Goal: Transaction & Acquisition: Purchase product/service

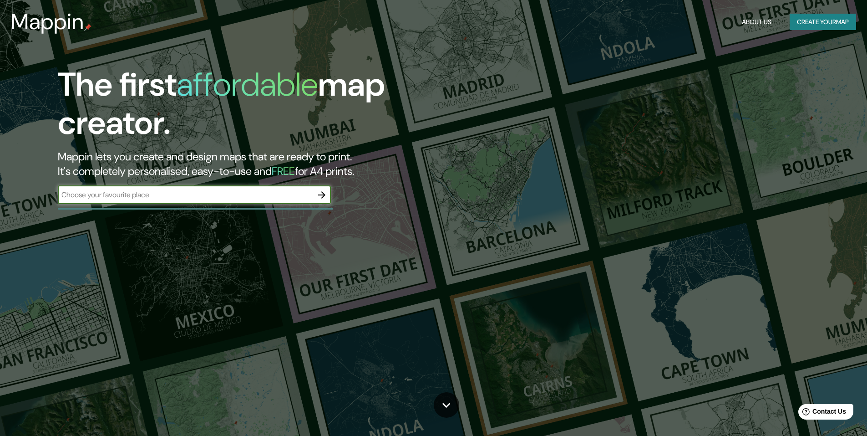
click at [171, 197] on input "text" at bounding box center [185, 194] width 255 height 10
type input "[GEOGRAPHIC_DATA]"
click at [322, 193] on icon "button" at bounding box center [321, 194] width 7 height 7
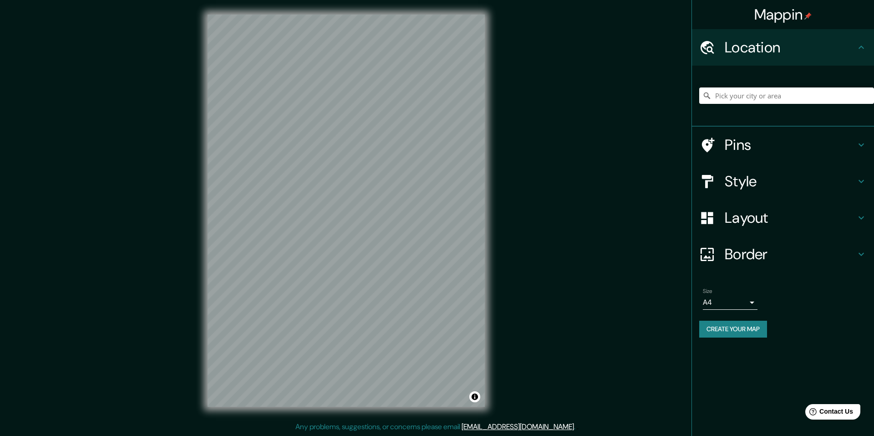
click at [861, 182] on icon at bounding box center [861, 181] width 5 height 3
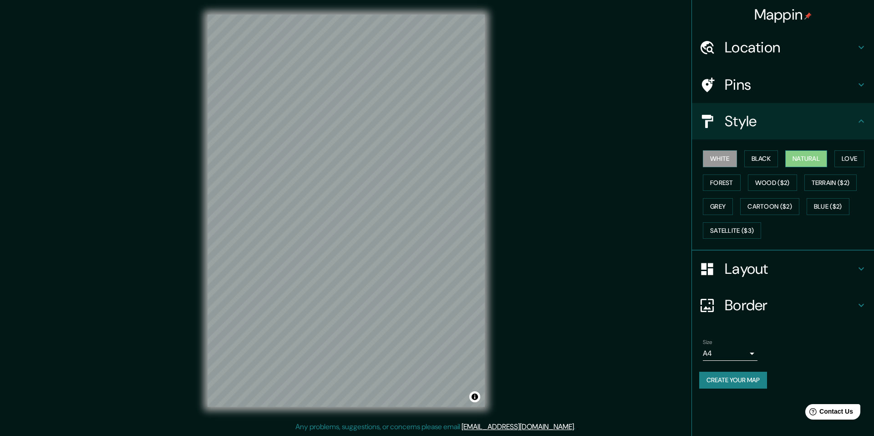
click at [811, 158] on button "Natural" at bounding box center [806, 158] width 42 height 17
click at [851, 156] on button "Love" at bounding box center [850, 158] width 30 height 17
click at [712, 180] on button "Forest" at bounding box center [722, 182] width 38 height 17
click at [769, 183] on button "Wood ($2)" at bounding box center [772, 182] width 49 height 17
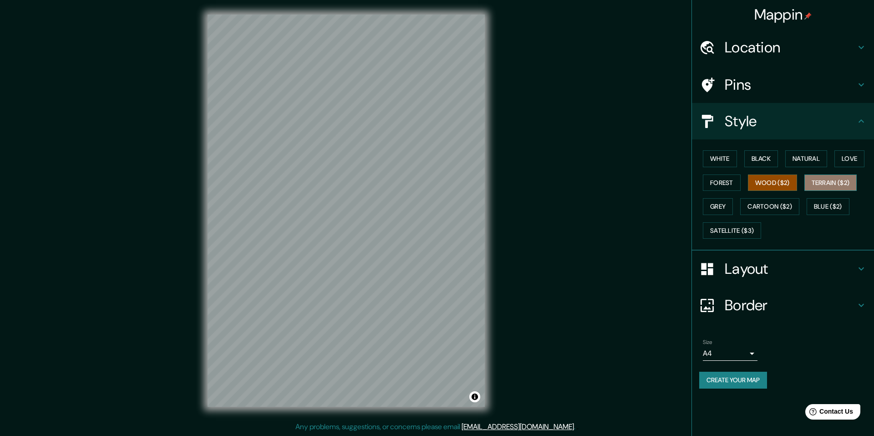
click at [817, 179] on button "Terrain ($2)" at bounding box center [831, 182] width 53 height 17
click at [718, 206] on button "Grey" at bounding box center [718, 206] width 30 height 17
click at [771, 205] on button "Cartoon ($2)" at bounding box center [769, 206] width 59 height 17
click at [831, 203] on button "Blue ($2)" at bounding box center [828, 206] width 43 height 17
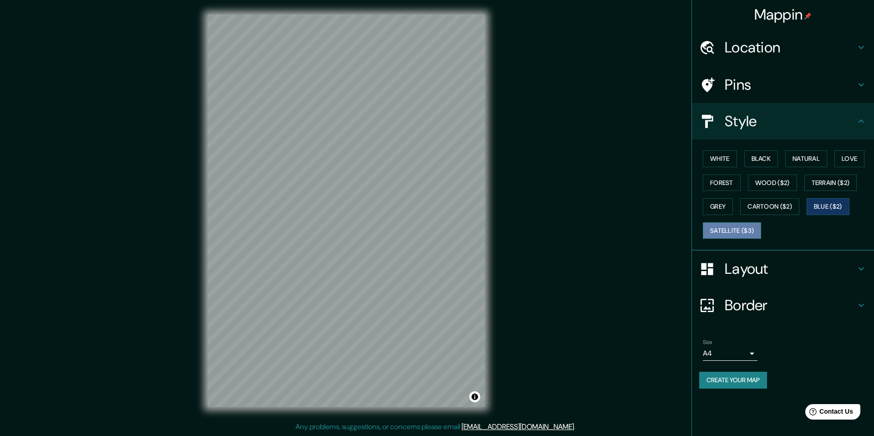
click at [735, 228] on button "Satellite ($3)" at bounding box center [732, 230] width 58 height 17
click at [753, 353] on body "Mappin Location Pins Style White Black Natural Love Forest Wood ($2) Terrain ($…" at bounding box center [437, 218] width 874 height 436
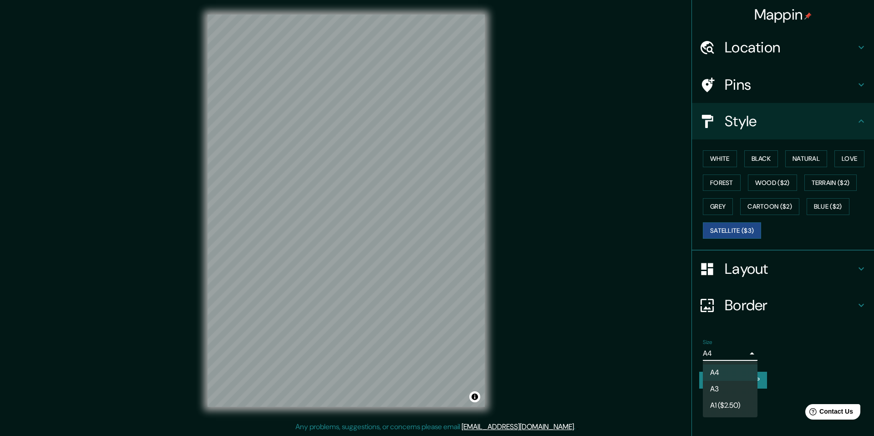
click at [717, 405] on li "A1 ($2.50)" at bounding box center [730, 405] width 55 height 16
type input "a3"
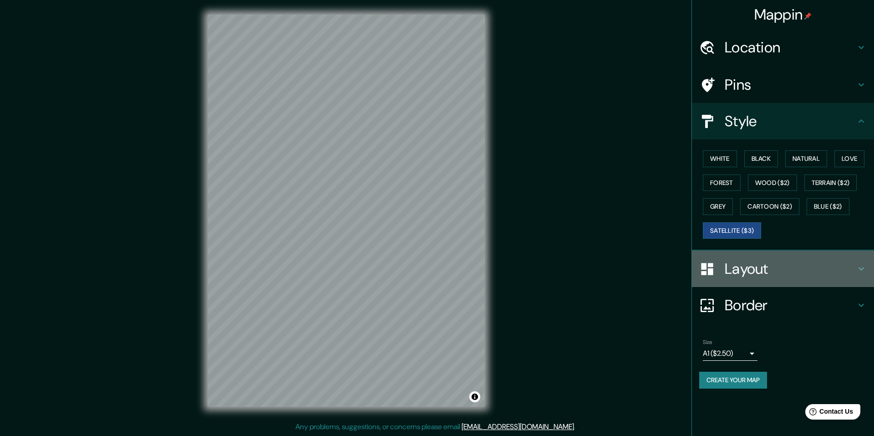
click at [859, 270] on icon at bounding box center [861, 268] width 11 height 11
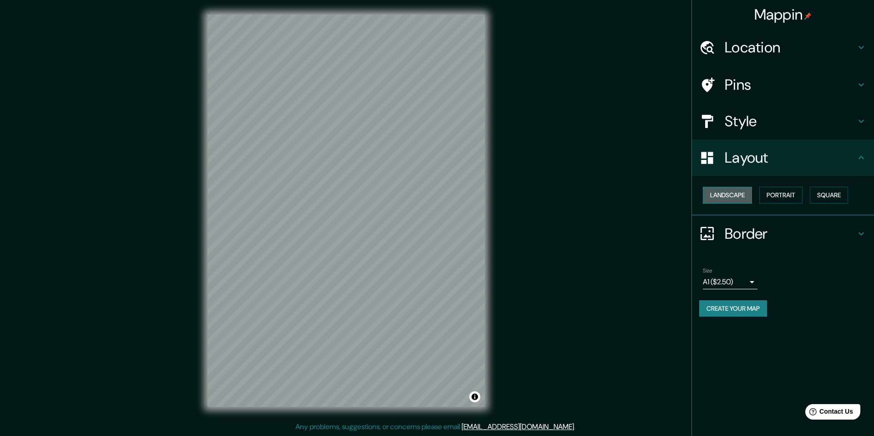
click at [729, 197] on button "Landscape" at bounding box center [727, 195] width 49 height 17
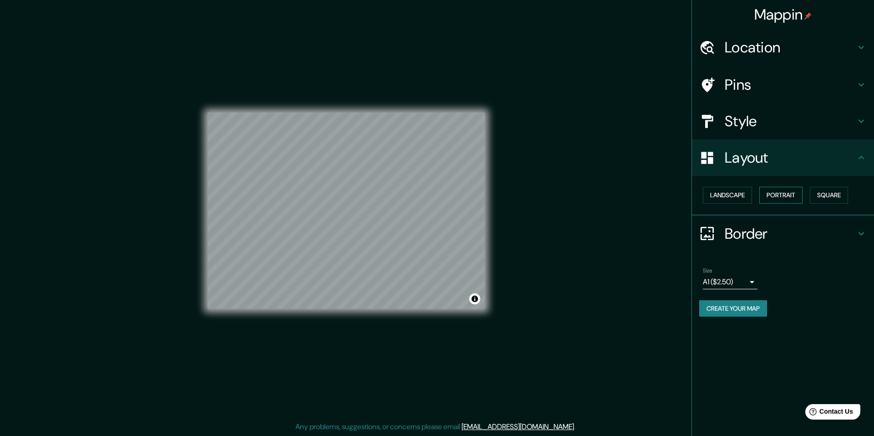
click at [788, 197] on button "Portrait" at bounding box center [781, 195] width 43 height 17
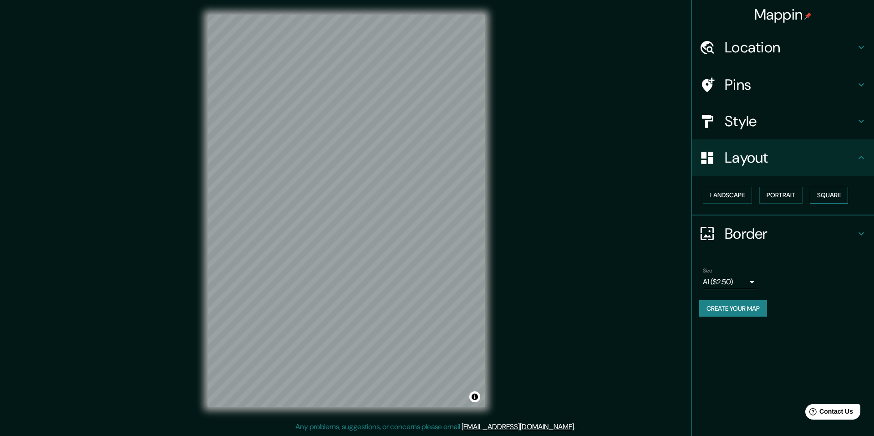
click at [836, 194] on button "Square" at bounding box center [829, 195] width 38 height 17
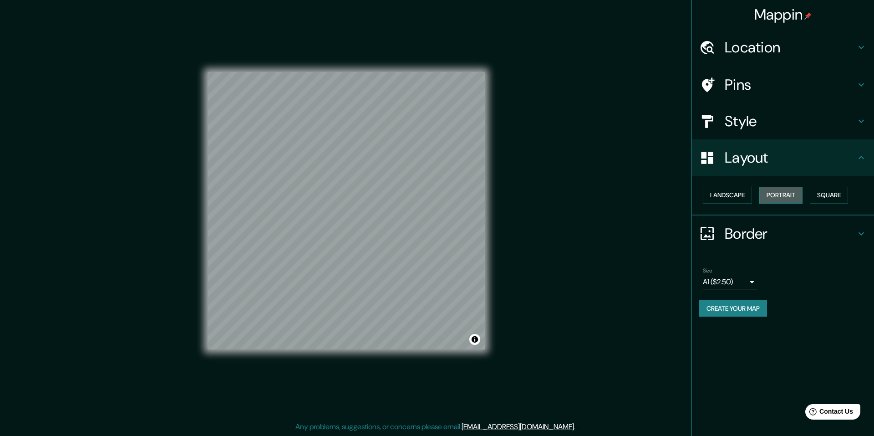
click at [781, 194] on button "Portrait" at bounding box center [781, 195] width 43 height 17
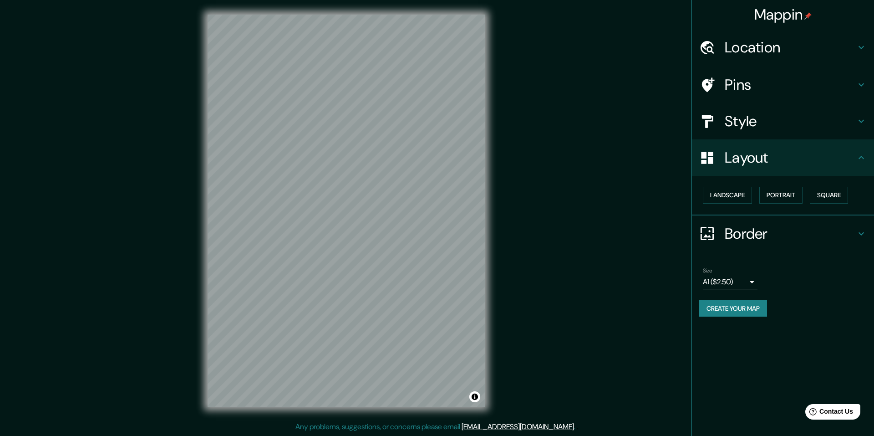
click at [863, 157] on icon at bounding box center [861, 157] width 5 height 3
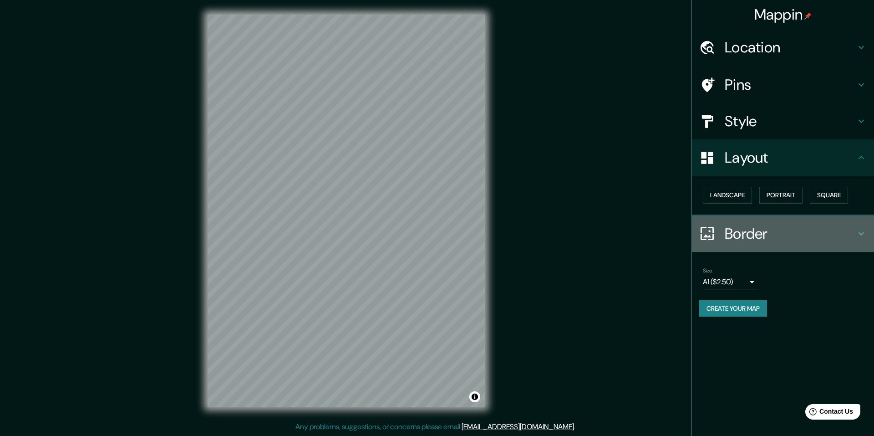
click at [861, 235] on icon at bounding box center [861, 233] width 11 height 11
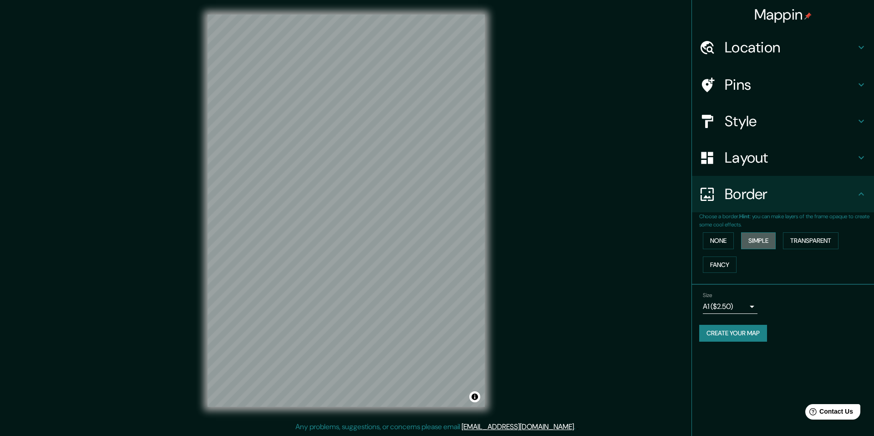
click at [755, 240] on button "Simple" at bounding box center [758, 240] width 35 height 17
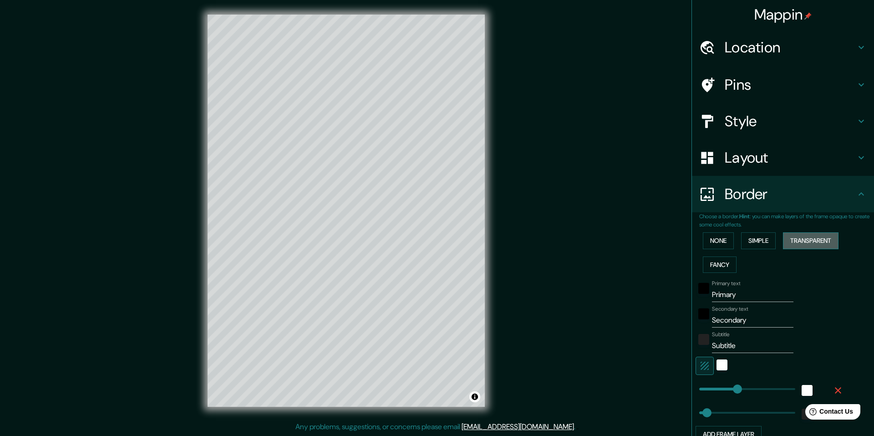
click at [800, 242] on button "Transparent" at bounding box center [811, 240] width 56 height 17
click at [714, 263] on button "Fancy" at bounding box center [720, 264] width 34 height 17
click at [712, 242] on button "None" at bounding box center [718, 240] width 31 height 17
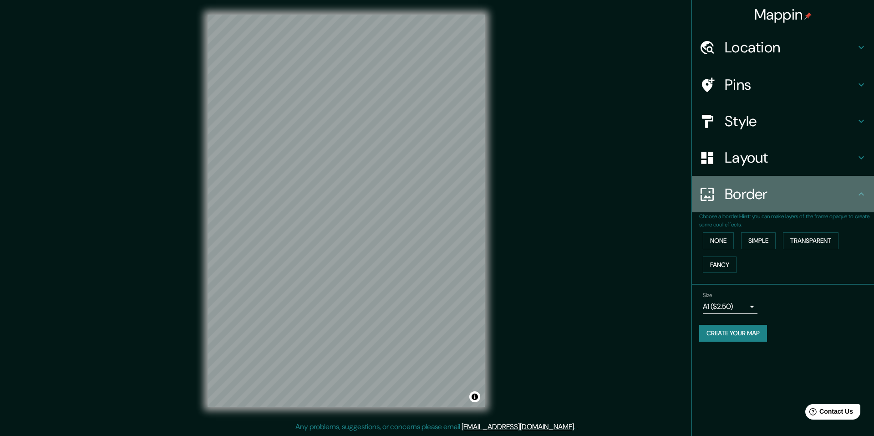
click at [865, 193] on icon at bounding box center [861, 194] width 11 height 11
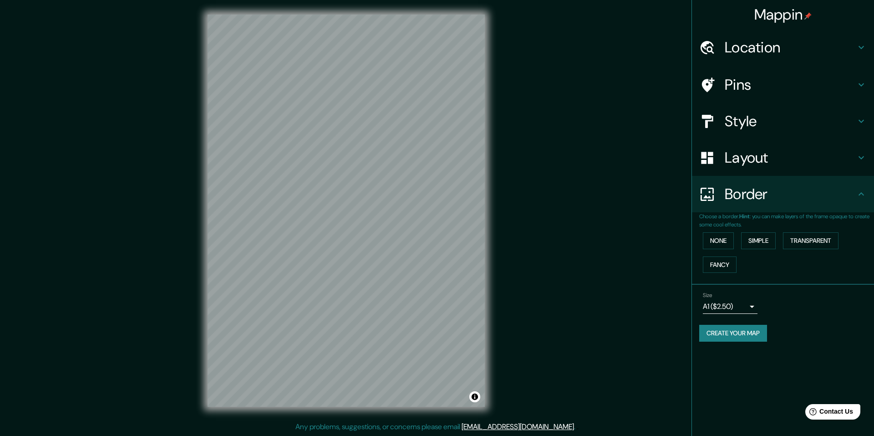
click at [861, 49] on icon at bounding box center [861, 47] width 5 height 3
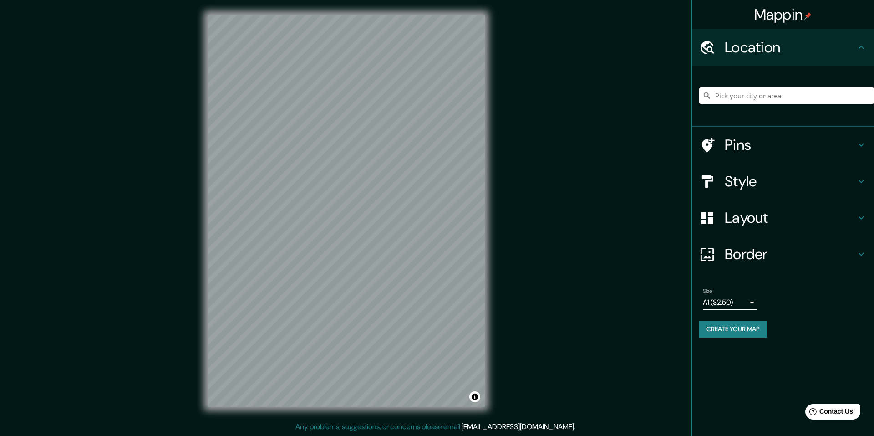
click at [772, 97] on input "Pick your city or area" at bounding box center [786, 95] width 175 height 16
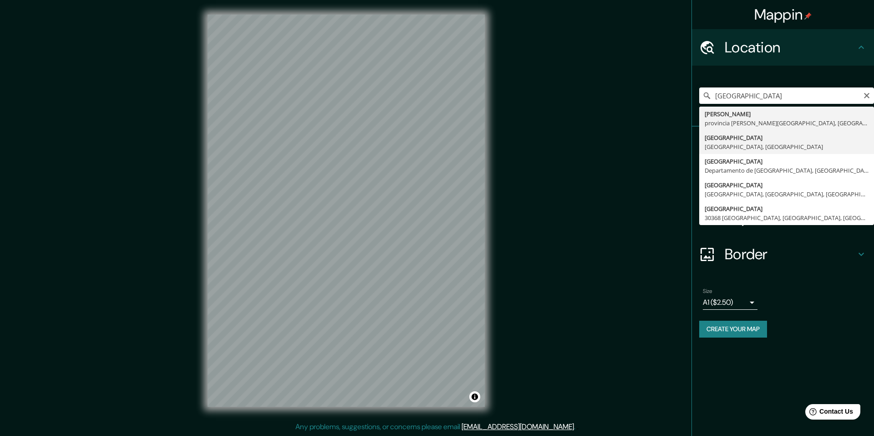
type input "[GEOGRAPHIC_DATA], [GEOGRAPHIC_DATA], [GEOGRAPHIC_DATA]"
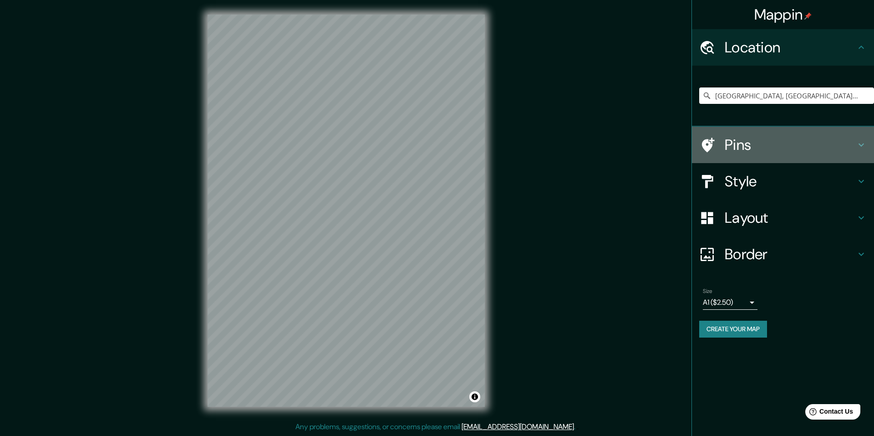
click at [862, 143] on icon at bounding box center [861, 144] width 11 height 11
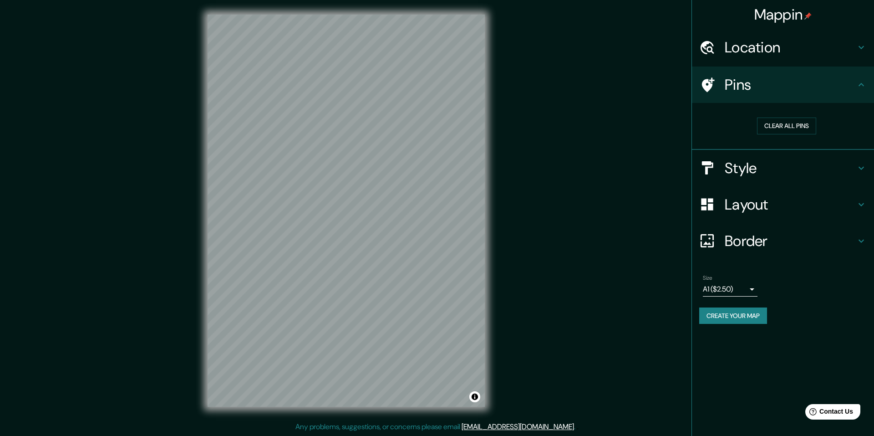
click at [705, 83] on icon at bounding box center [708, 84] width 13 height 15
click at [779, 126] on button "Clear all pins" at bounding box center [786, 125] width 59 height 17
click at [859, 167] on icon at bounding box center [861, 167] width 5 height 3
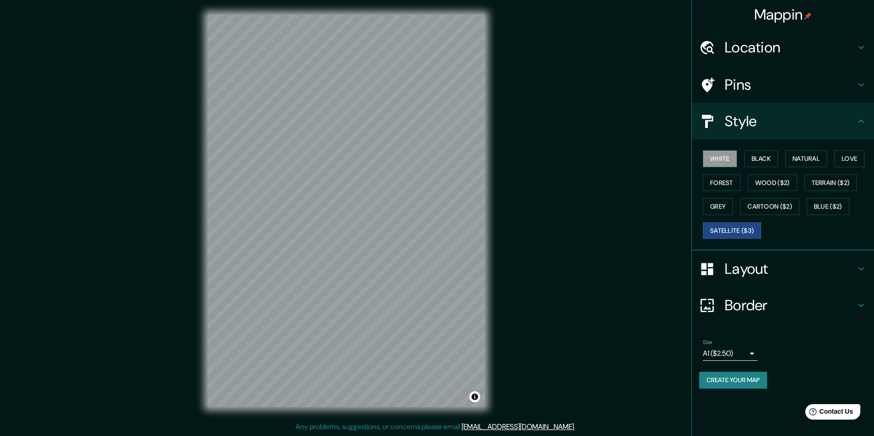
click at [723, 158] on button "White" at bounding box center [720, 158] width 34 height 17
click at [730, 231] on button "Satellite ($3)" at bounding box center [732, 230] width 58 height 17
click at [753, 352] on body "Mappin Location [GEOGRAPHIC_DATA], [GEOGRAPHIC_DATA], [GEOGRAPHIC_DATA] Pins St…" at bounding box center [437, 218] width 874 height 436
click at [781, 338] on div at bounding box center [437, 218] width 874 height 436
